Goal: Task Accomplishment & Management: Use online tool/utility

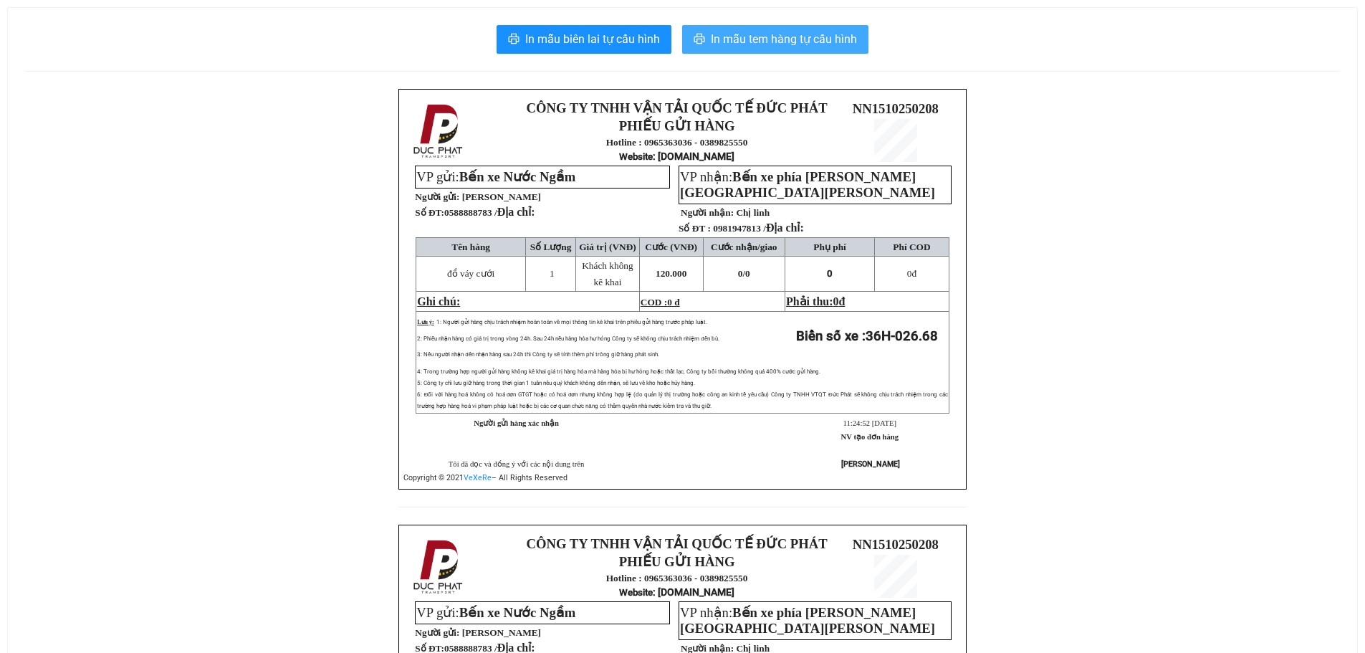
click at [832, 36] on span "In mẫu tem hàng tự cấu hình" at bounding box center [784, 39] width 146 height 18
click at [760, 37] on span "In mẫu tem hàng tự cấu hình" at bounding box center [784, 39] width 146 height 18
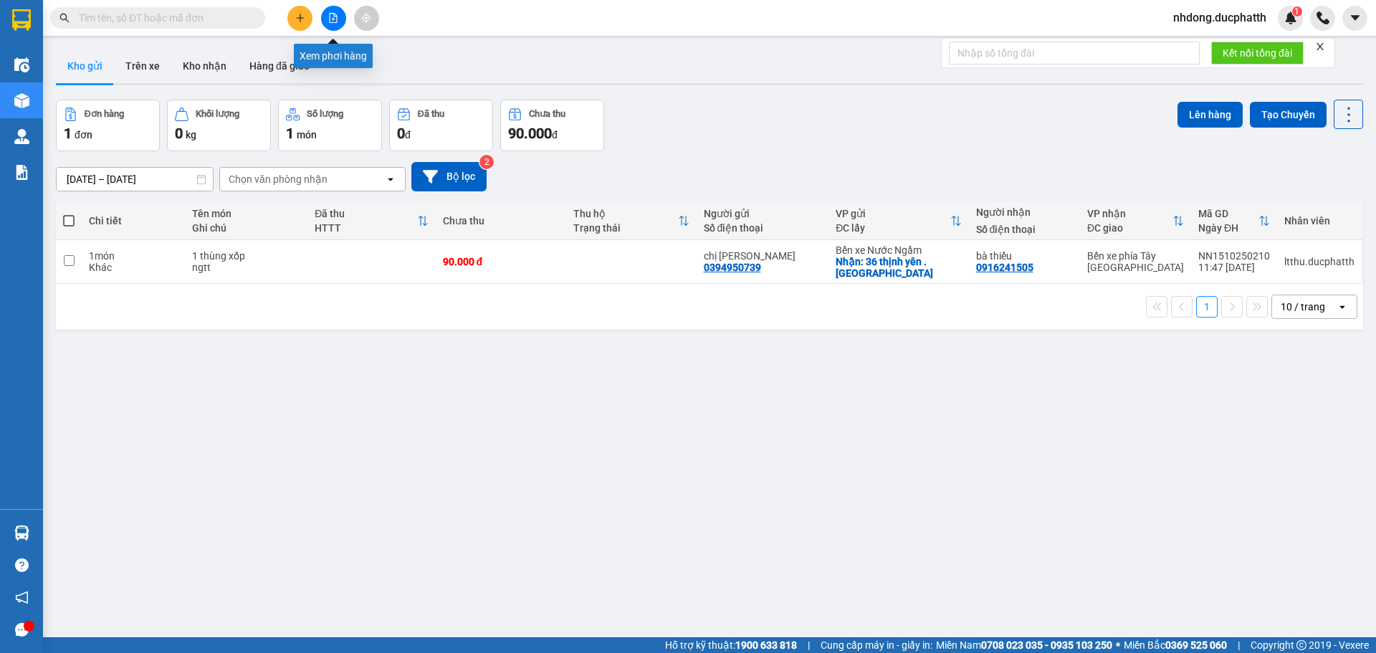
click at [339, 14] on button at bounding box center [333, 18] width 25 height 25
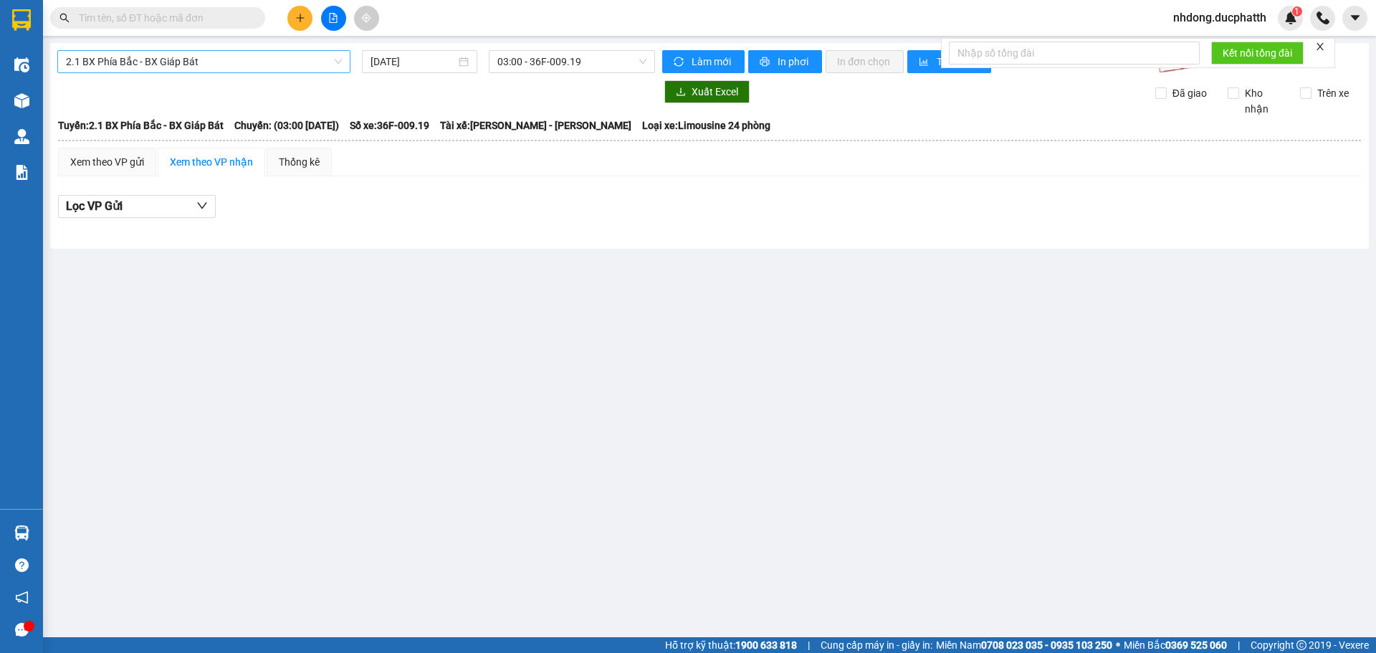
click at [291, 54] on span "2.1 BX Phía Bắc - BX Giáp Bát" at bounding box center [204, 61] width 276 height 21
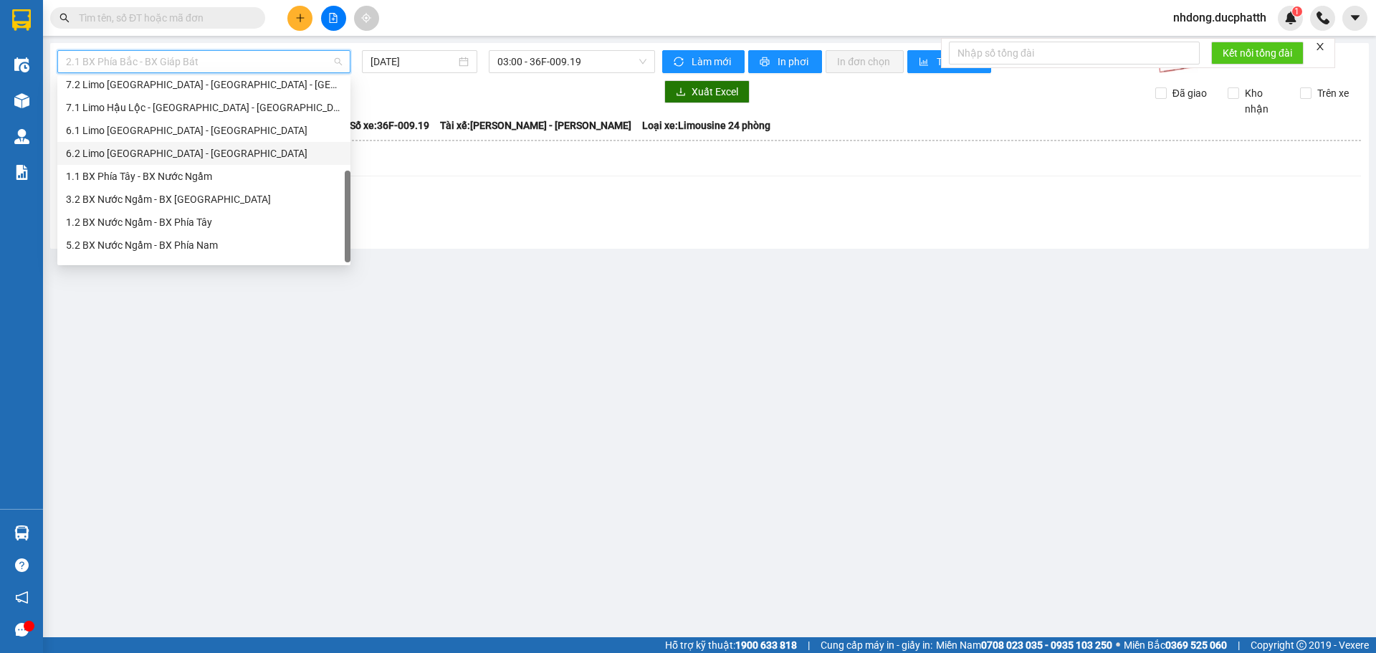
scroll to position [160, 0]
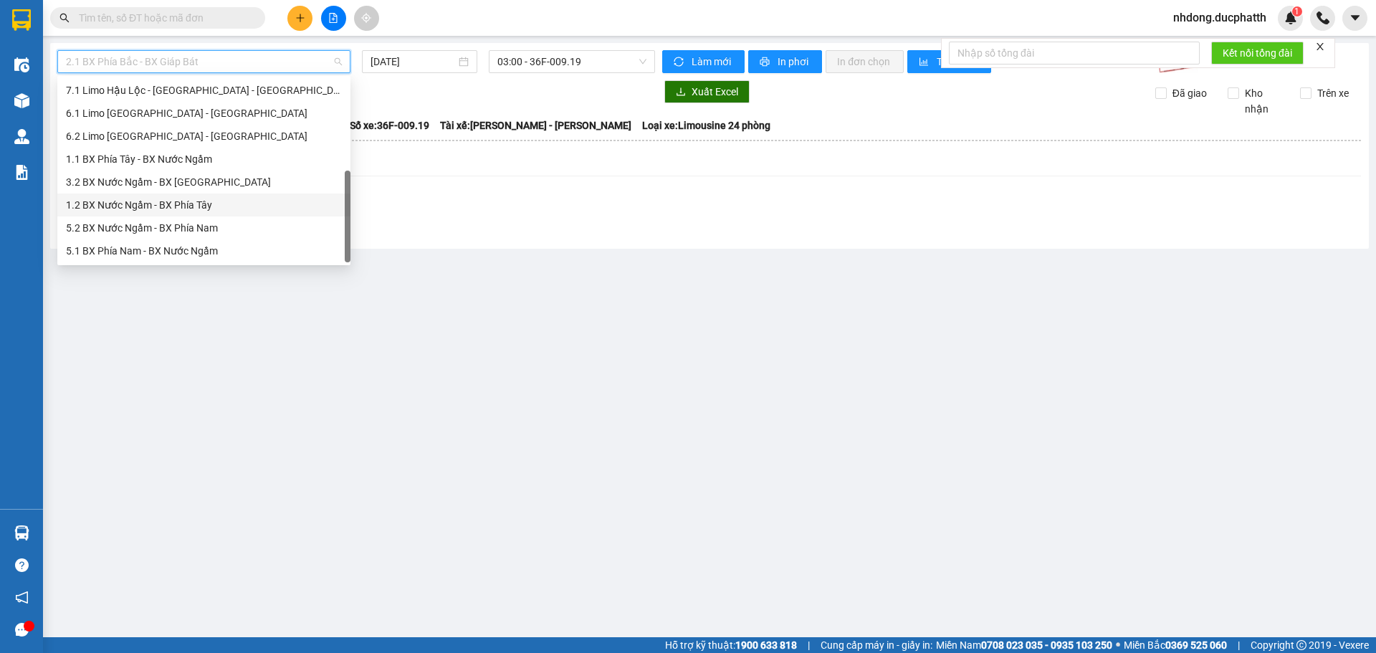
click at [222, 201] on div "1.2 BX Nước Ngầm - BX Phía Tây" at bounding box center [204, 205] width 276 height 16
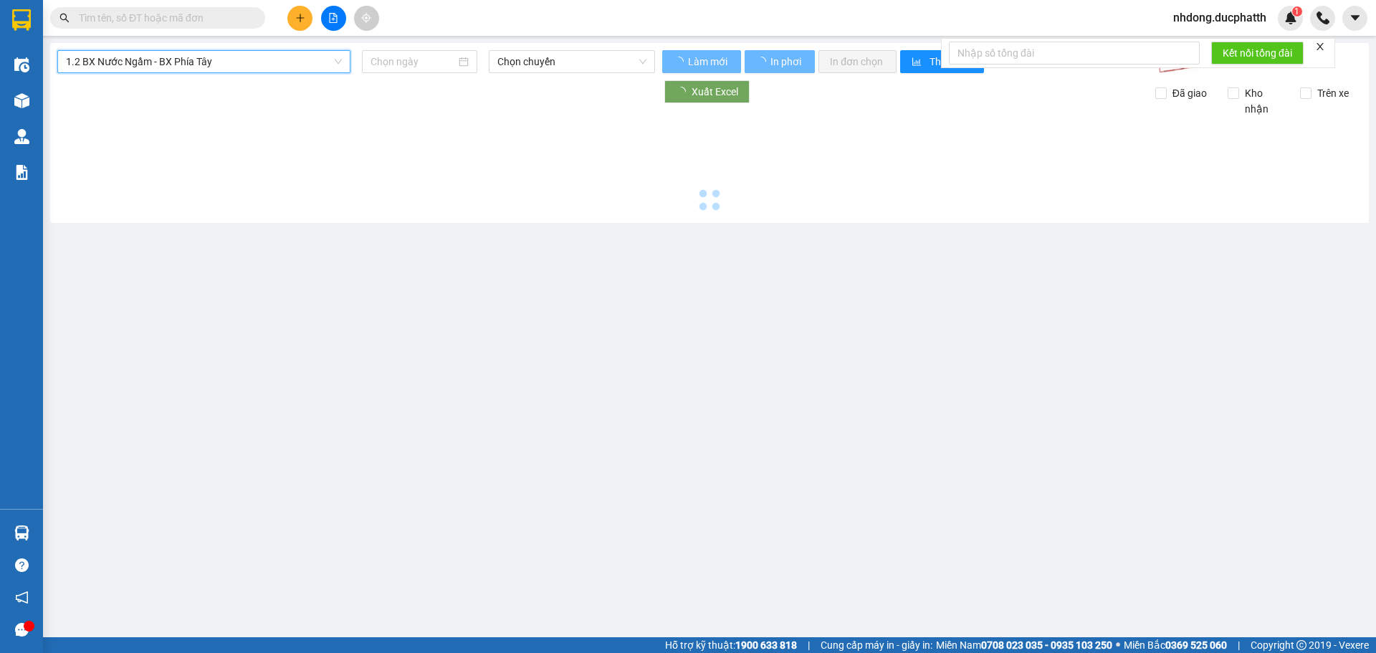
type input "15/10/2025"
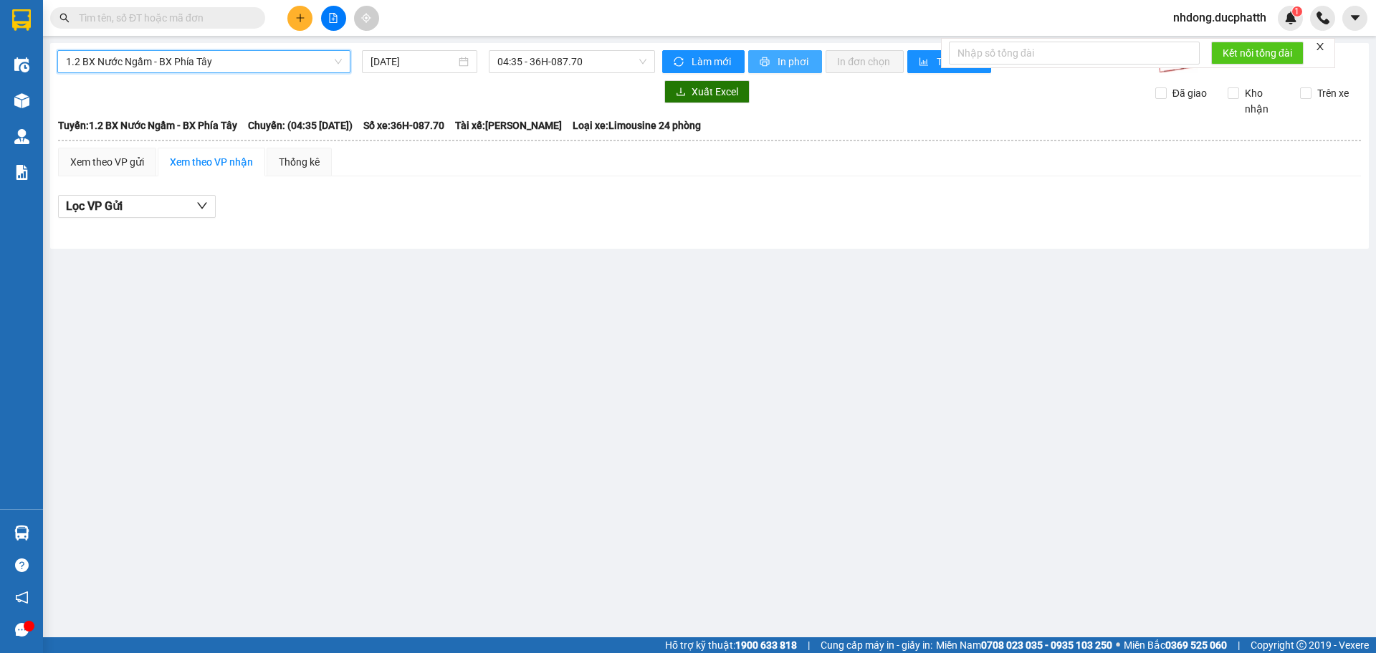
click at [787, 59] on span "In phơi" at bounding box center [793, 62] width 33 height 16
click at [608, 67] on span "04:35 - 36H-087.70" at bounding box center [571, 61] width 149 height 21
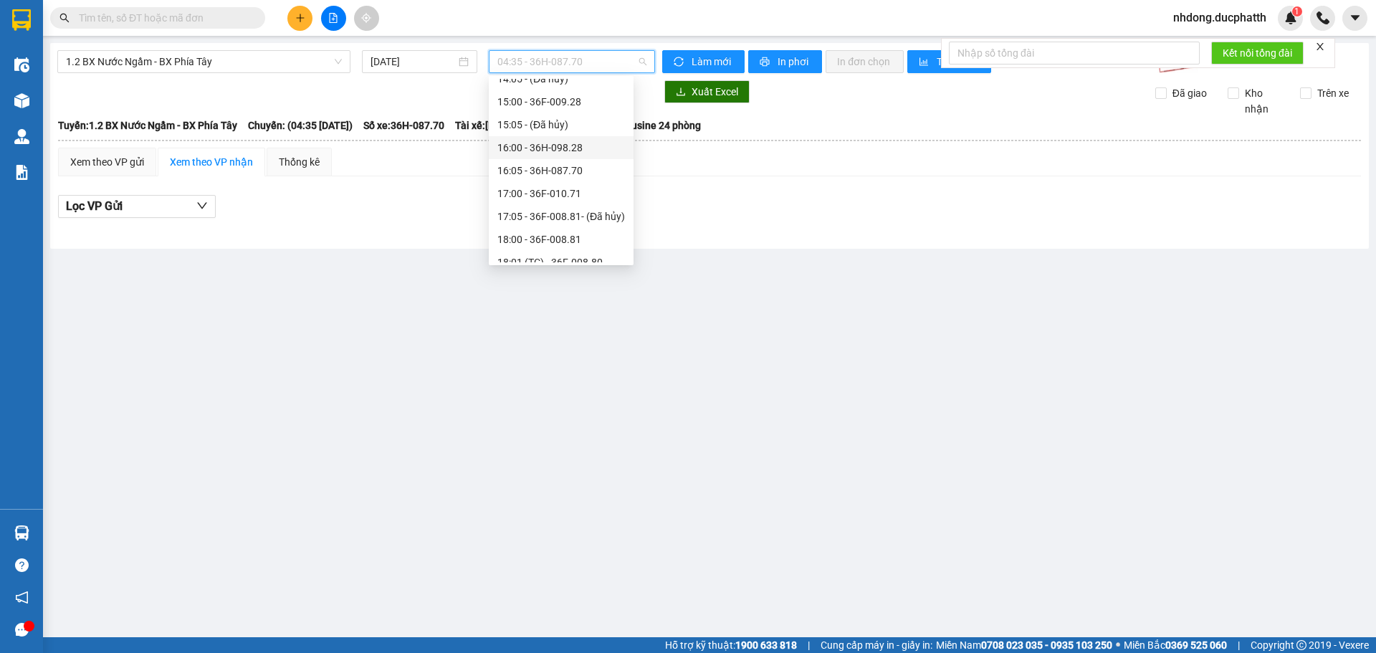
scroll to position [143, 0]
click at [576, 131] on div "12:05 - 36H-026.68" at bounding box center [561, 131] width 128 height 16
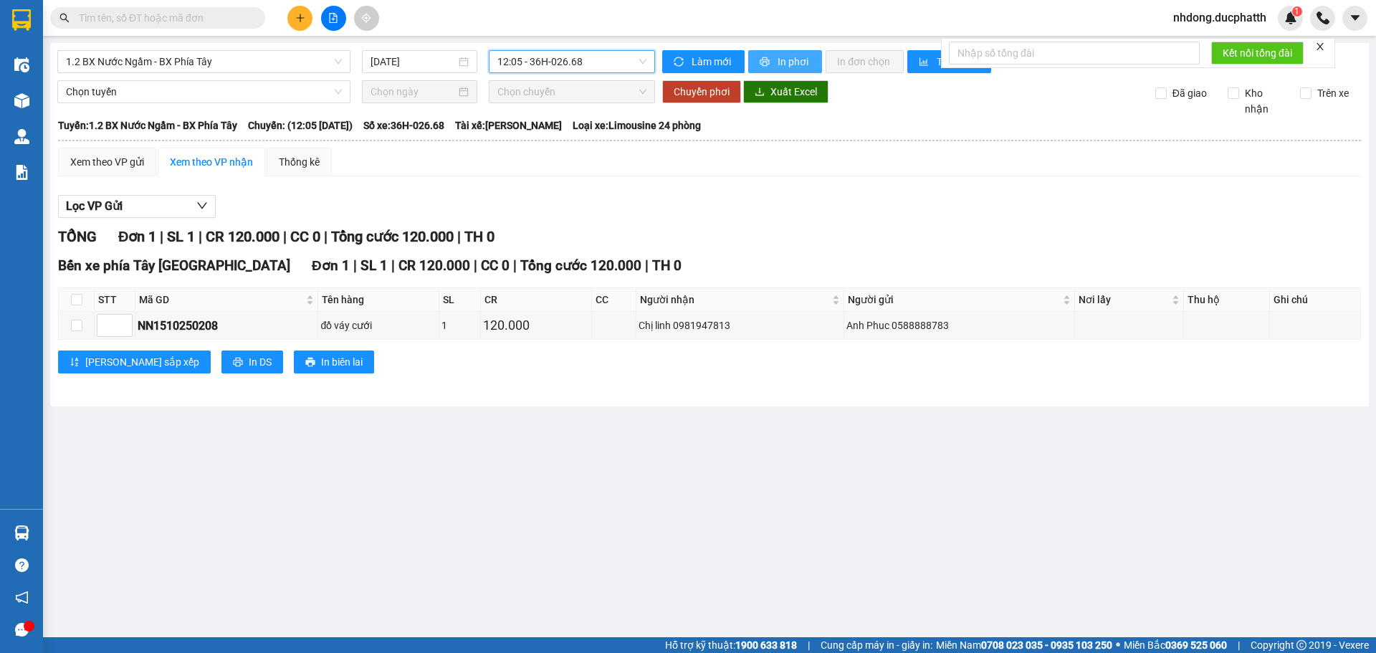
click at [772, 54] on button "In phơi" at bounding box center [785, 61] width 74 height 23
